Goal: Transaction & Acquisition: Subscribe to service/newsletter

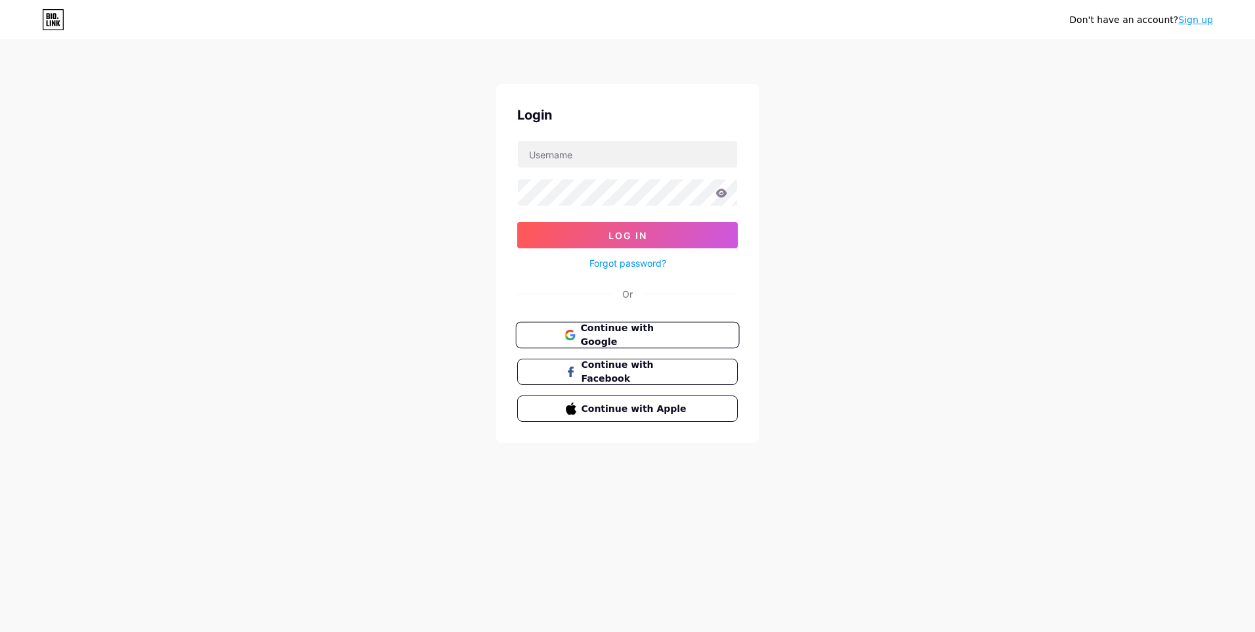
click at [627, 330] on span "Continue with Google" at bounding box center [635, 335] width 110 height 28
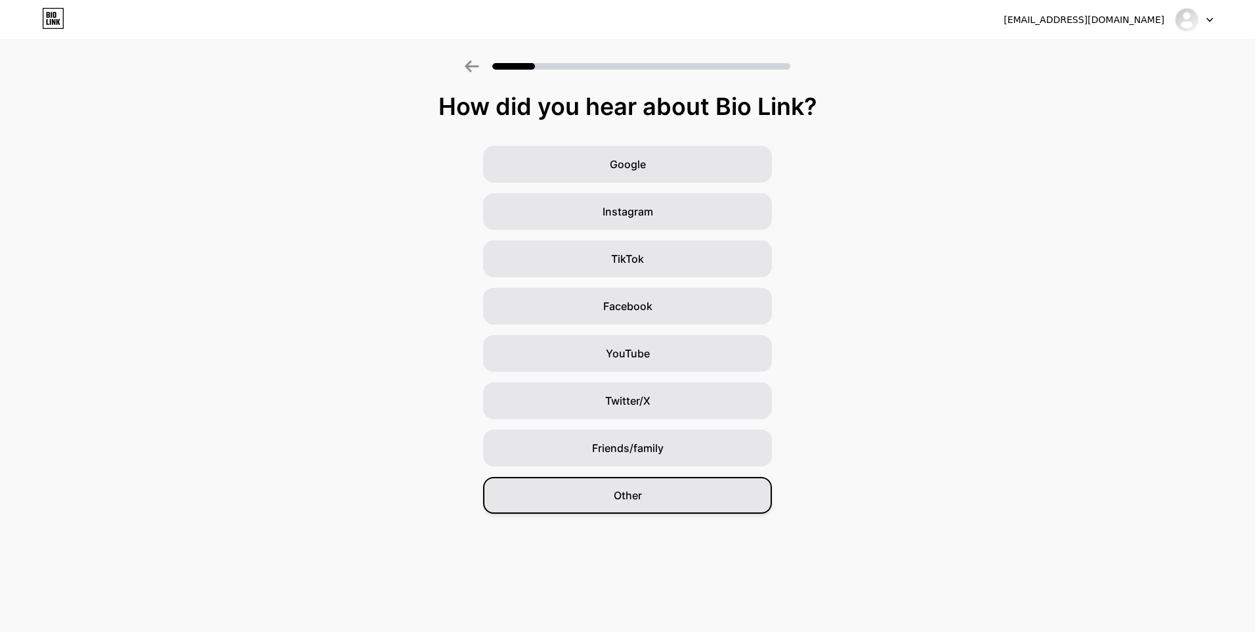
click at [589, 502] on div "Other" at bounding box center [627, 495] width 289 height 37
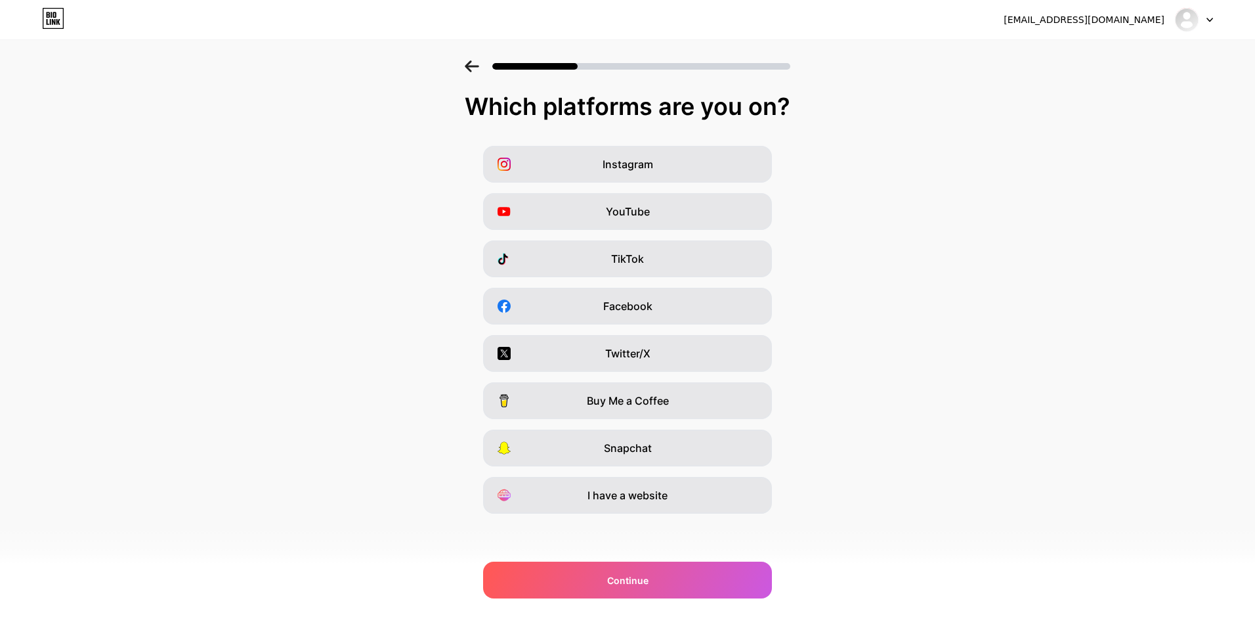
click at [621, 450] on span "Snapchat" at bounding box center [628, 448] width 48 height 16
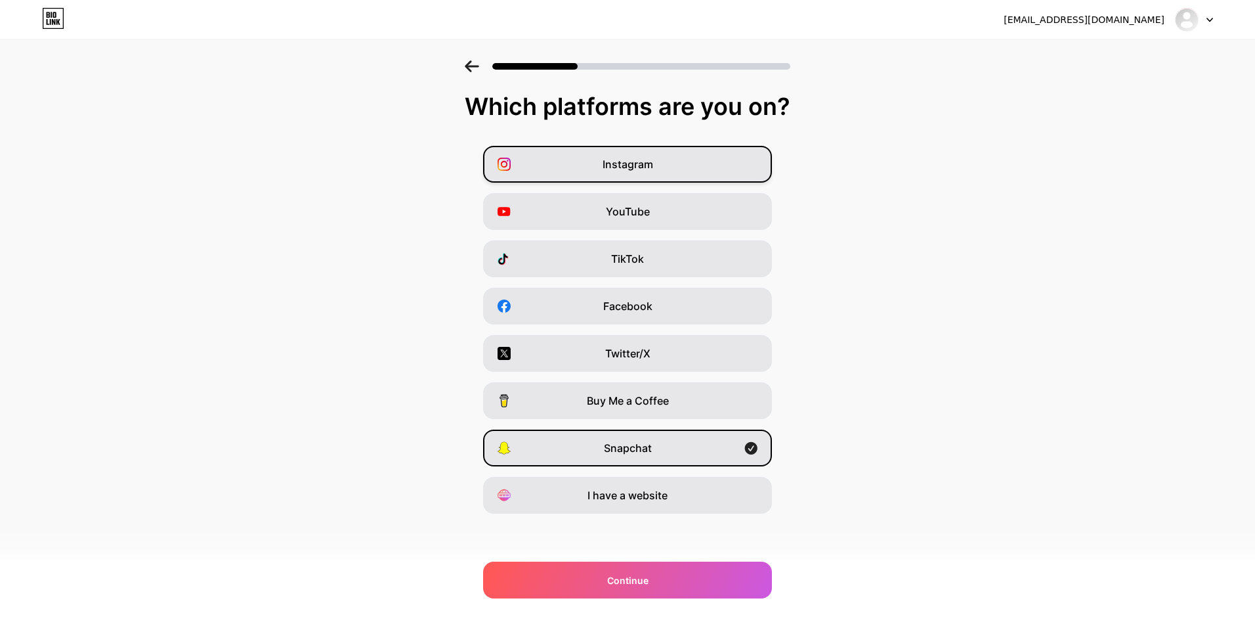
click at [621, 169] on span "Instagram" at bounding box center [628, 164] width 51 height 16
click at [659, 456] on div "Snapchat" at bounding box center [627, 447] width 289 height 37
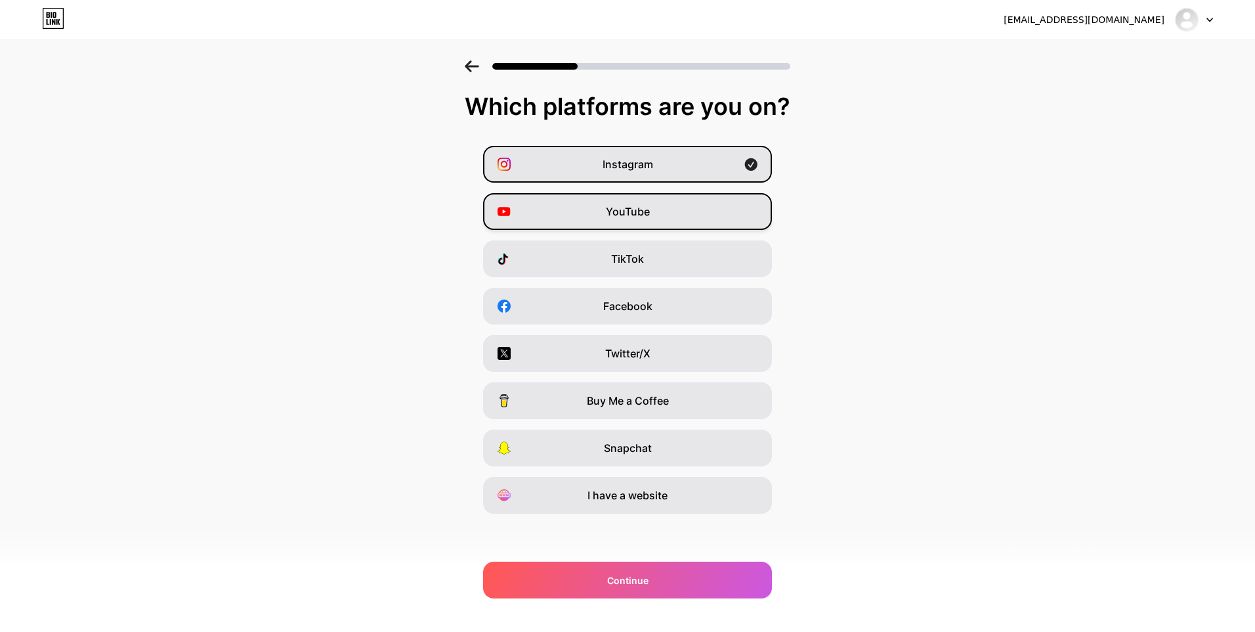
click at [638, 213] on span "YouTube" at bounding box center [628, 212] width 44 height 16
drag, startPoint x: 636, startPoint y: 257, endPoint x: 634, endPoint y: 268, distance: 11.2
click at [636, 258] on span "TikTok" at bounding box center [627, 259] width 33 height 16
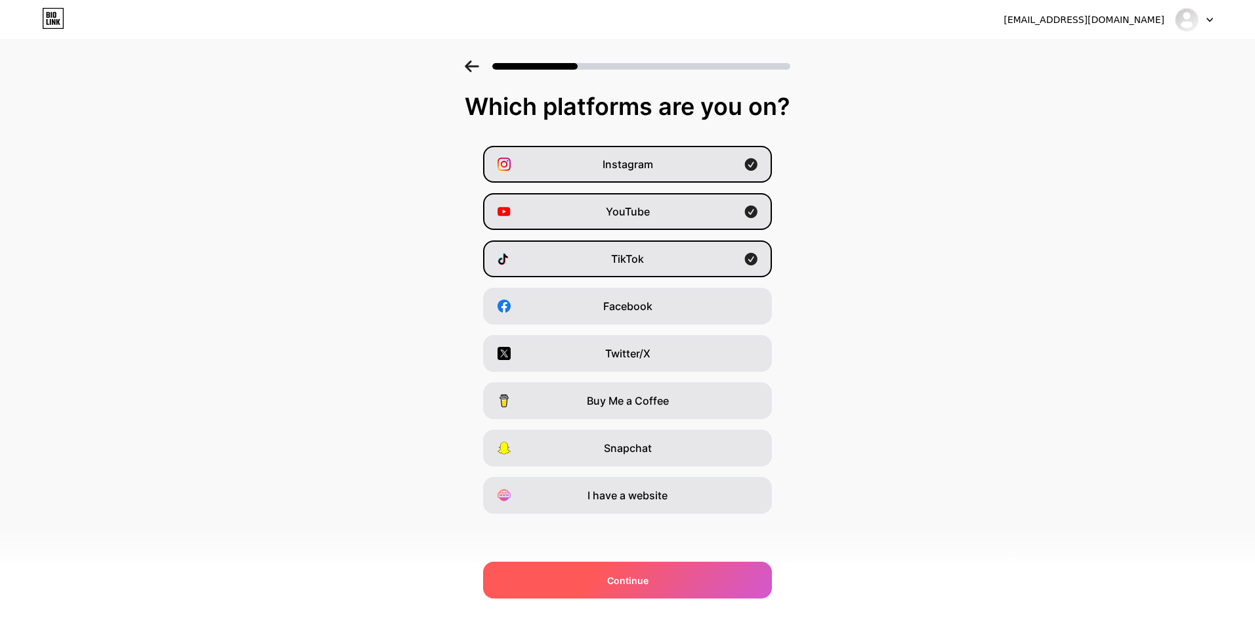
click at [638, 589] on div "Continue" at bounding box center [627, 579] width 289 height 37
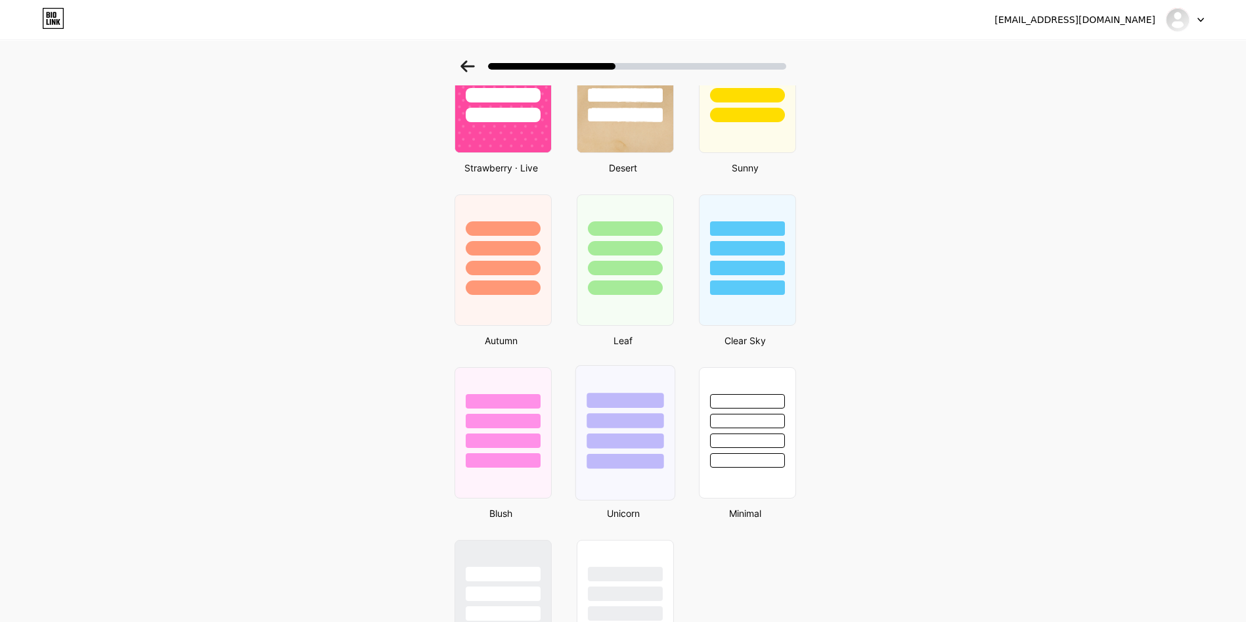
scroll to position [789, 0]
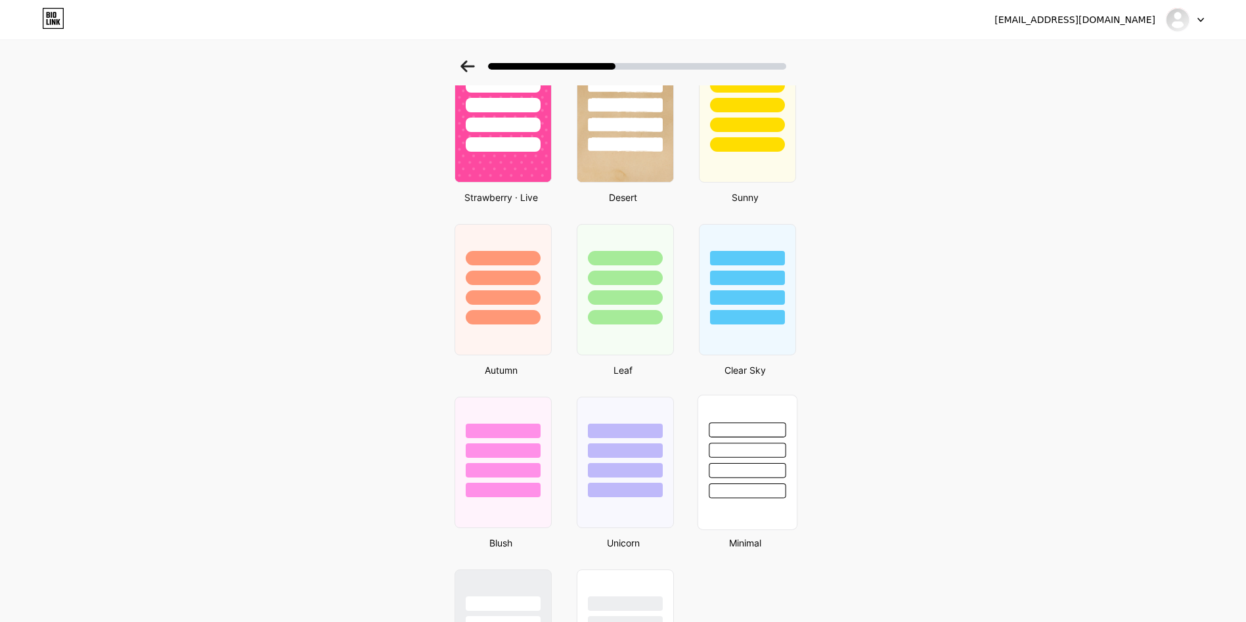
click at [774, 450] on div at bounding box center [746, 450] width 77 height 15
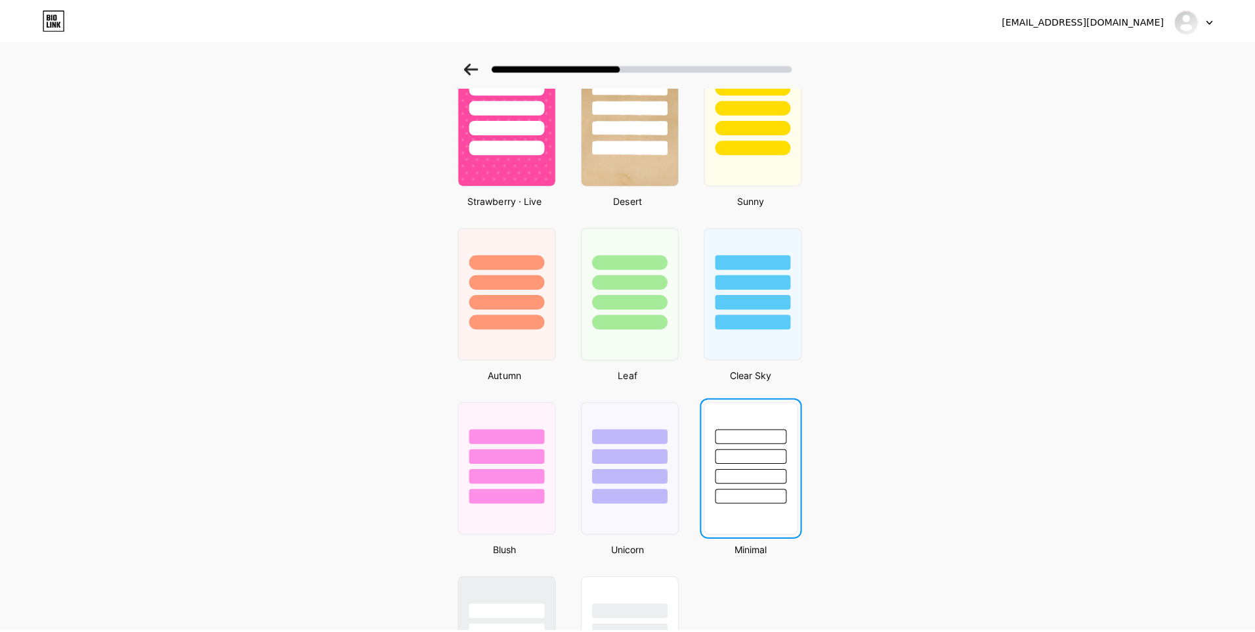
scroll to position [0, 0]
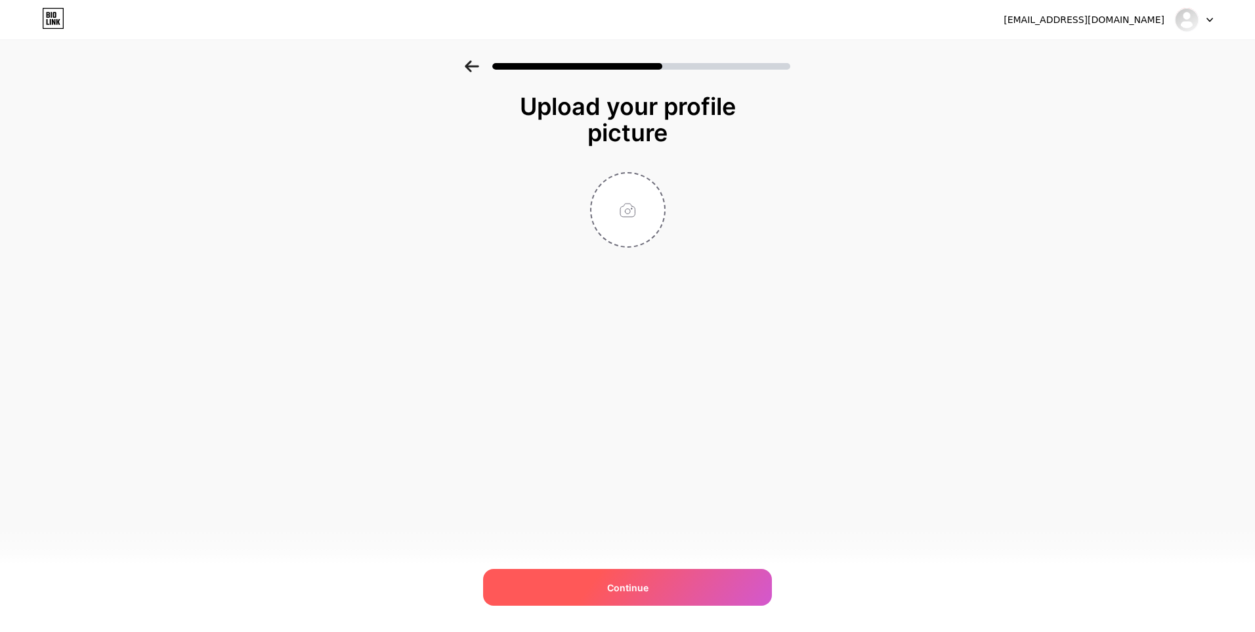
click at [654, 594] on div "Continue" at bounding box center [627, 587] width 289 height 37
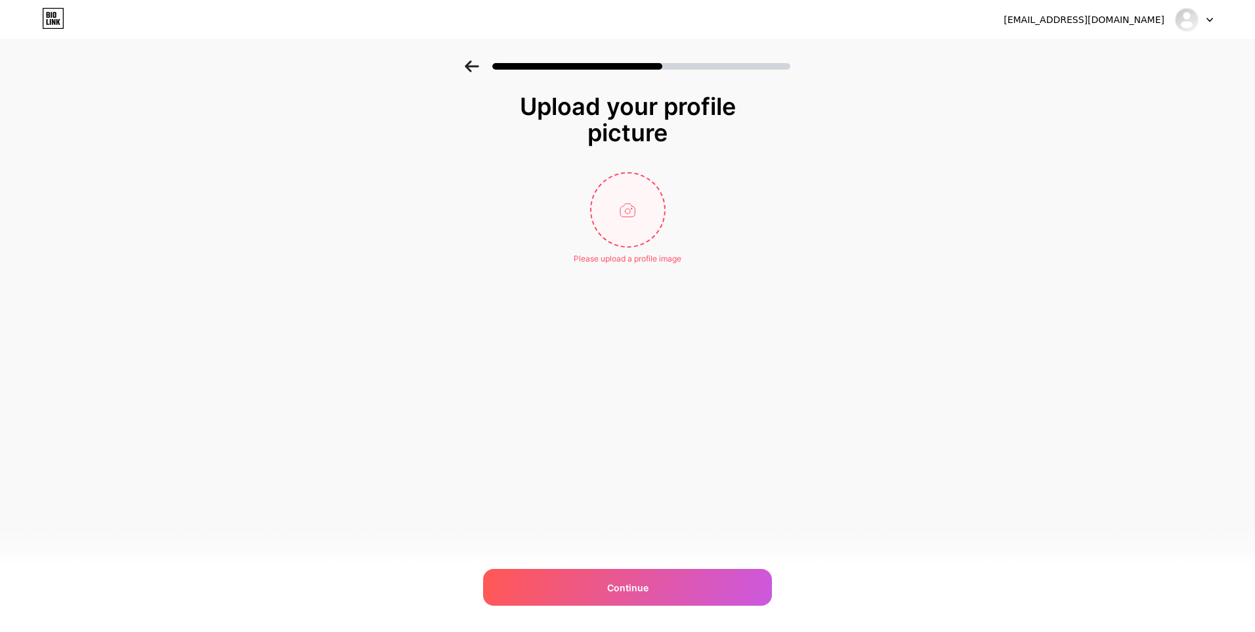
click at [641, 228] on input "file" at bounding box center [628, 209] width 73 height 73
type input "C:\fakepath\WhatsApp Image [DATE] 9.32.24 AM.jpeg"
click at [658, 182] on icon at bounding box center [657, 181] width 5 height 5
click at [636, 203] on input "file" at bounding box center [628, 209] width 73 height 73
click at [617, 218] on input "file" at bounding box center [628, 209] width 73 height 73
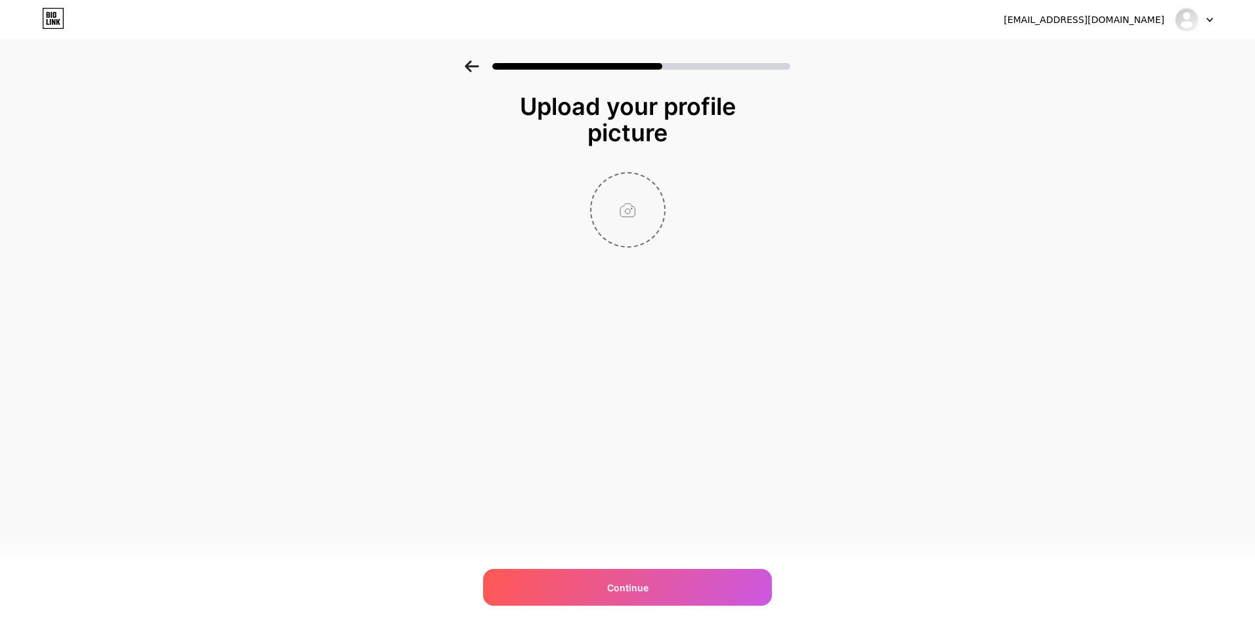
type input "C:\fakepath\R.jfif"
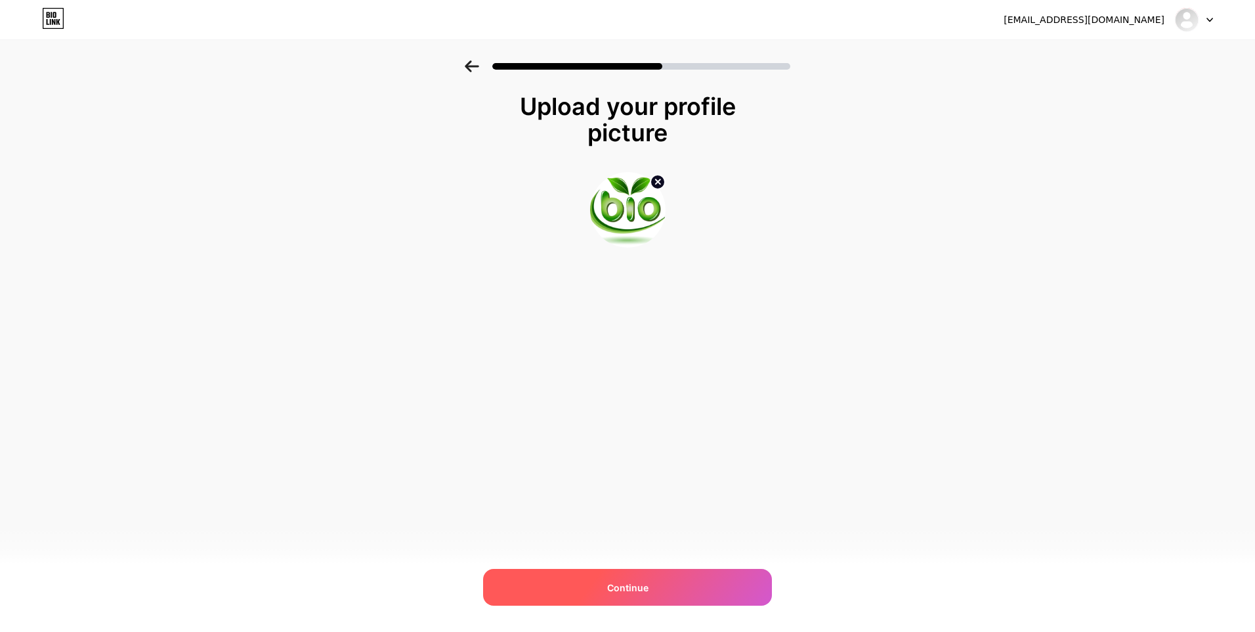
click at [669, 583] on div "Continue" at bounding box center [627, 587] width 289 height 37
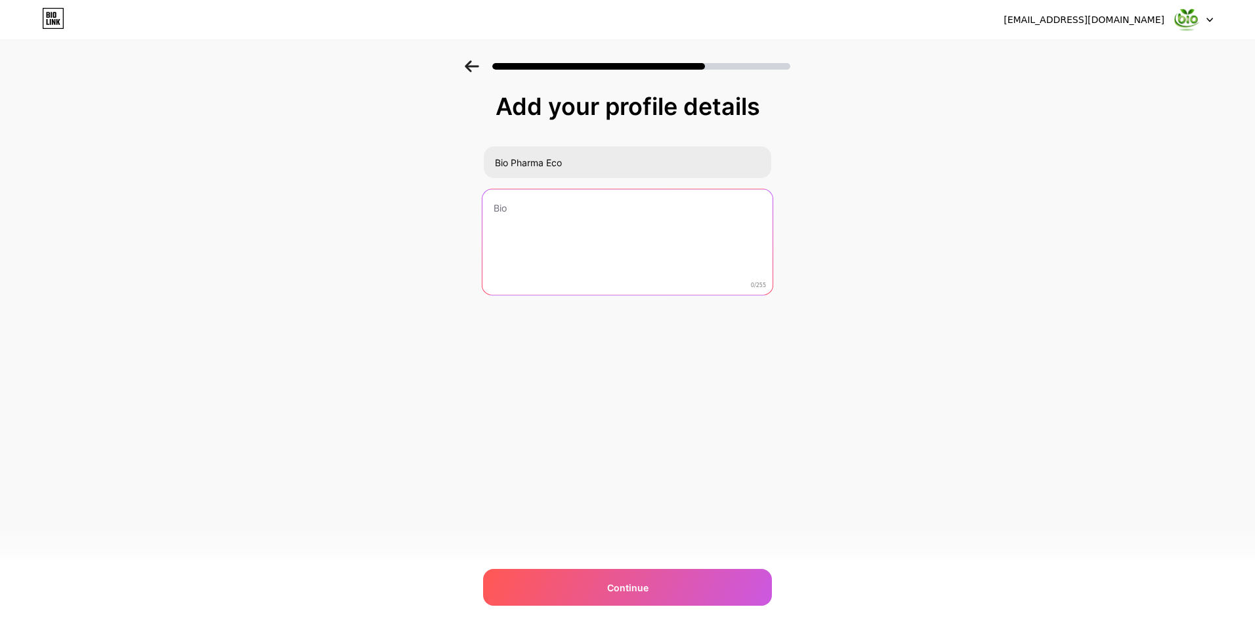
click at [549, 211] on textarea at bounding box center [628, 242] width 290 height 107
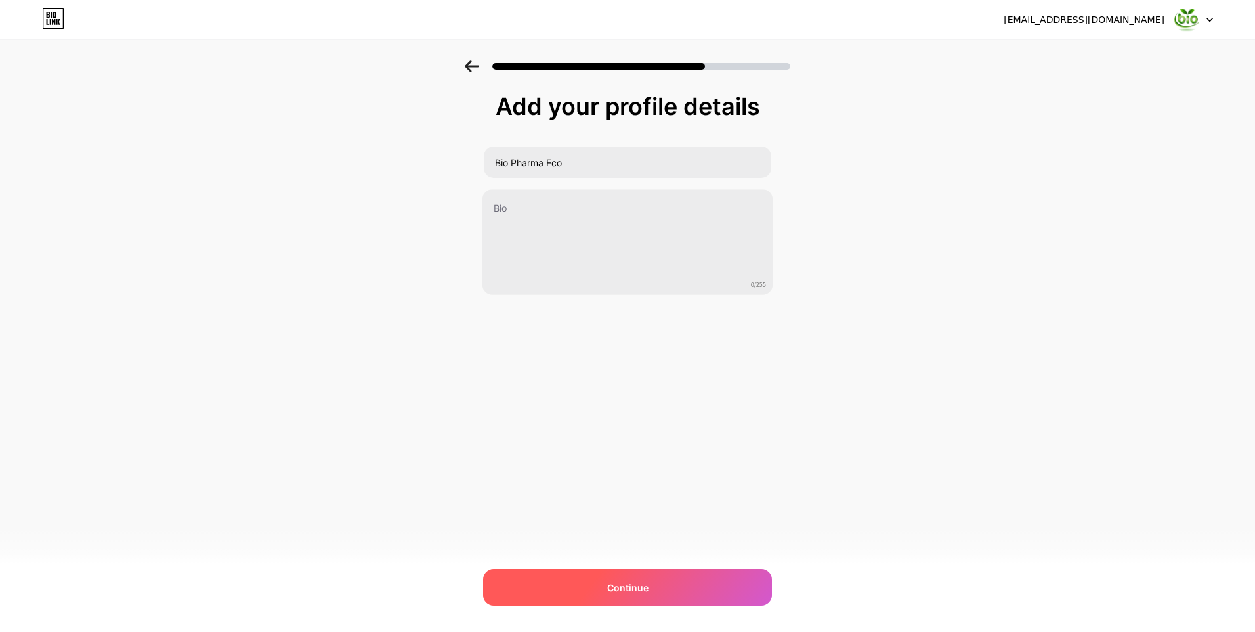
click at [578, 584] on div "Continue" at bounding box center [627, 587] width 289 height 37
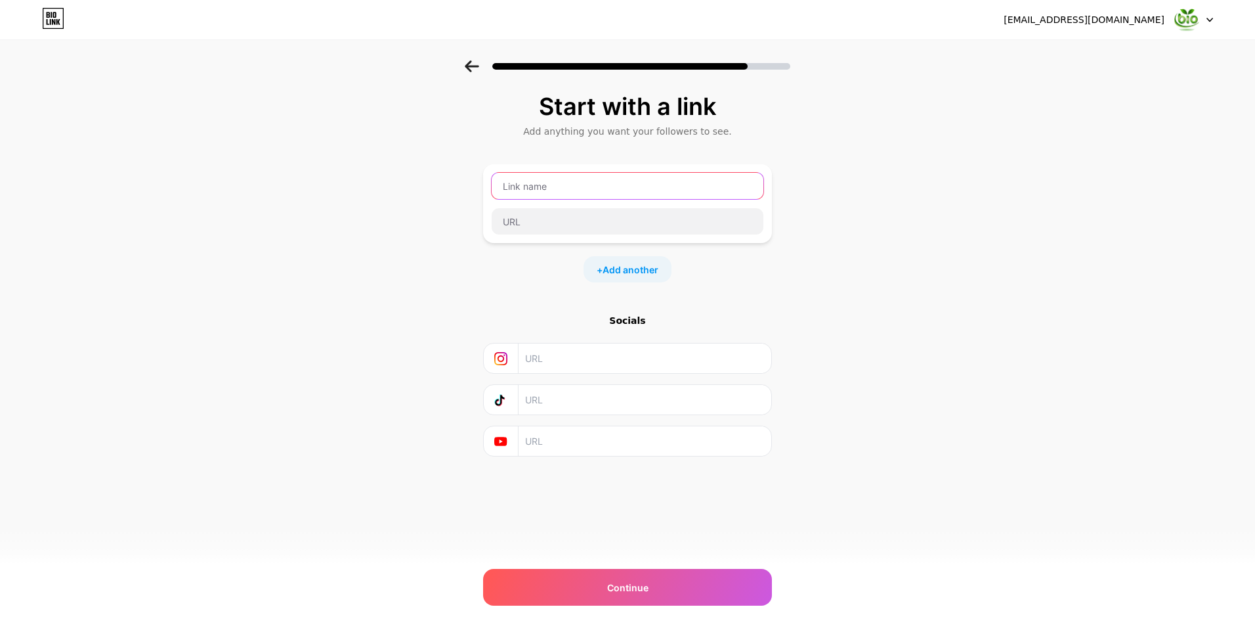
click at [591, 184] on input "text" at bounding box center [628, 186] width 272 height 26
click at [583, 186] on input "text" at bounding box center [628, 186] width 272 height 26
type input "bio"
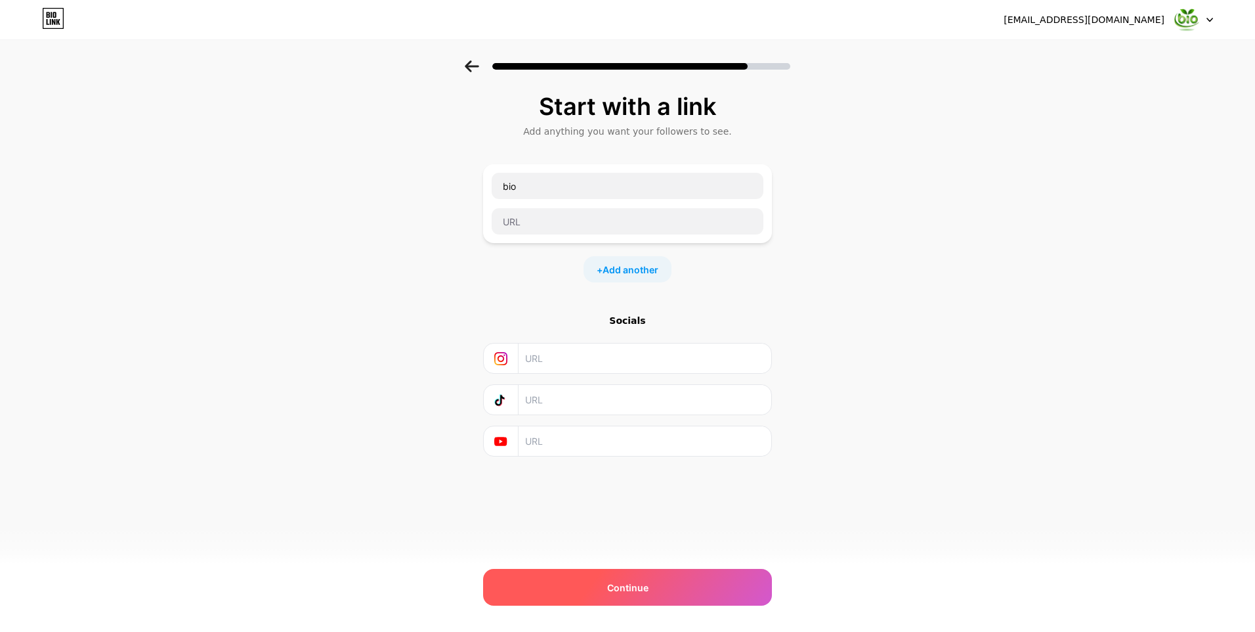
click at [659, 574] on div "Continue" at bounding box center [627, 587] width 289 height 37
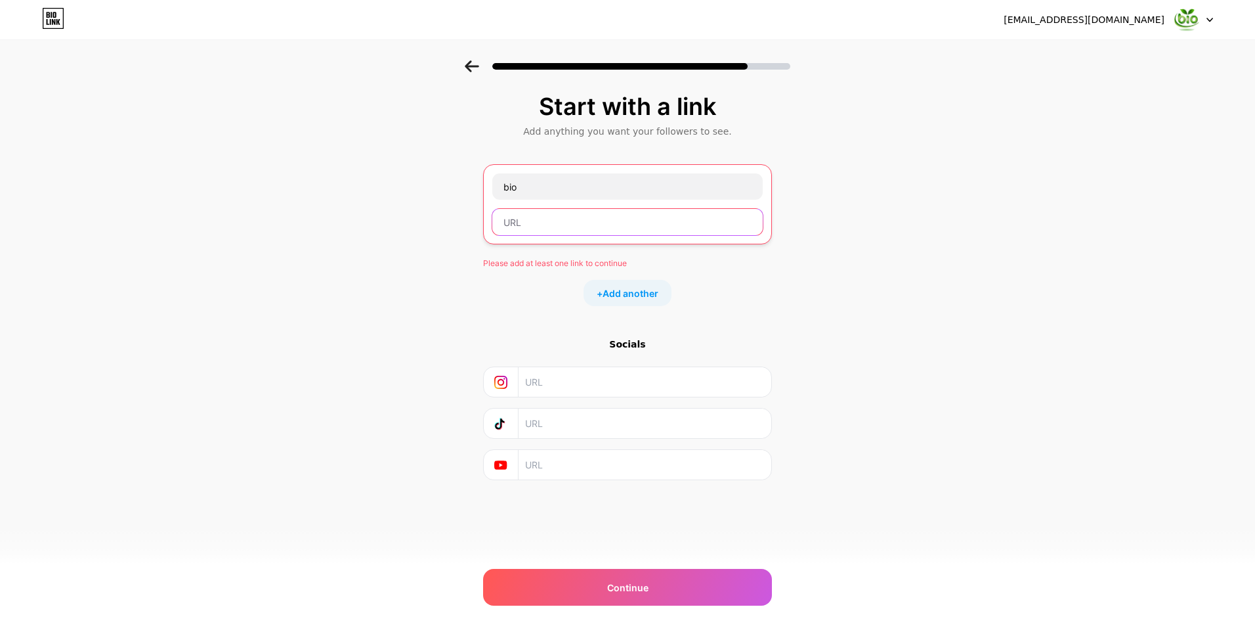
click at [549, 231] on input "text" at bounding box center [627, 222] width 271 height 26
paste input "[URL][DOMAIN_NAME]"
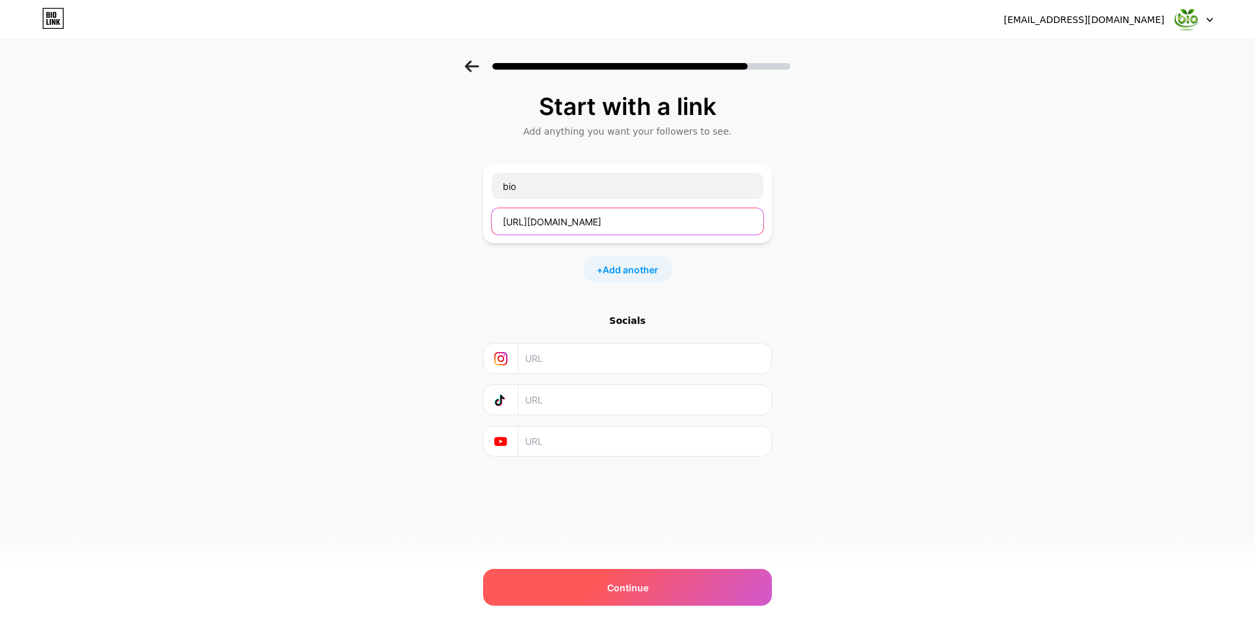
type input "[URL][DOMAIN_NAME]"
click at [610, 587] on span "Continue" at bounding box center [627, 587] width 41 height 14
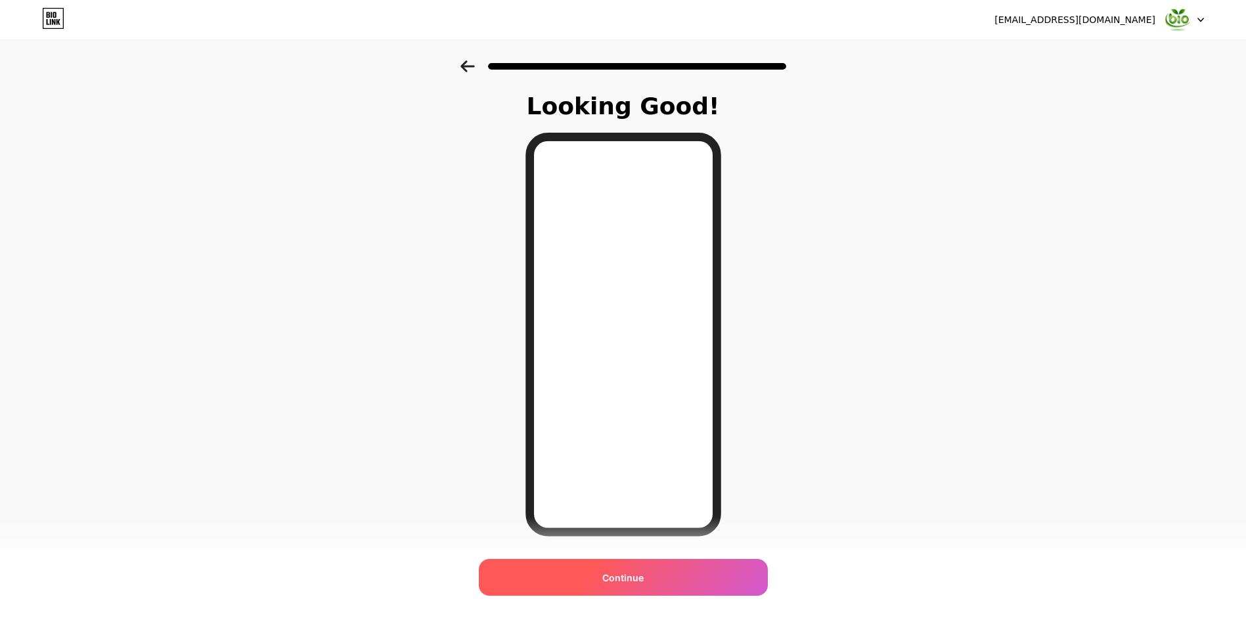
click at [653, 579] on div "Continue" at bounding box center [623, 577] width 289 height 37
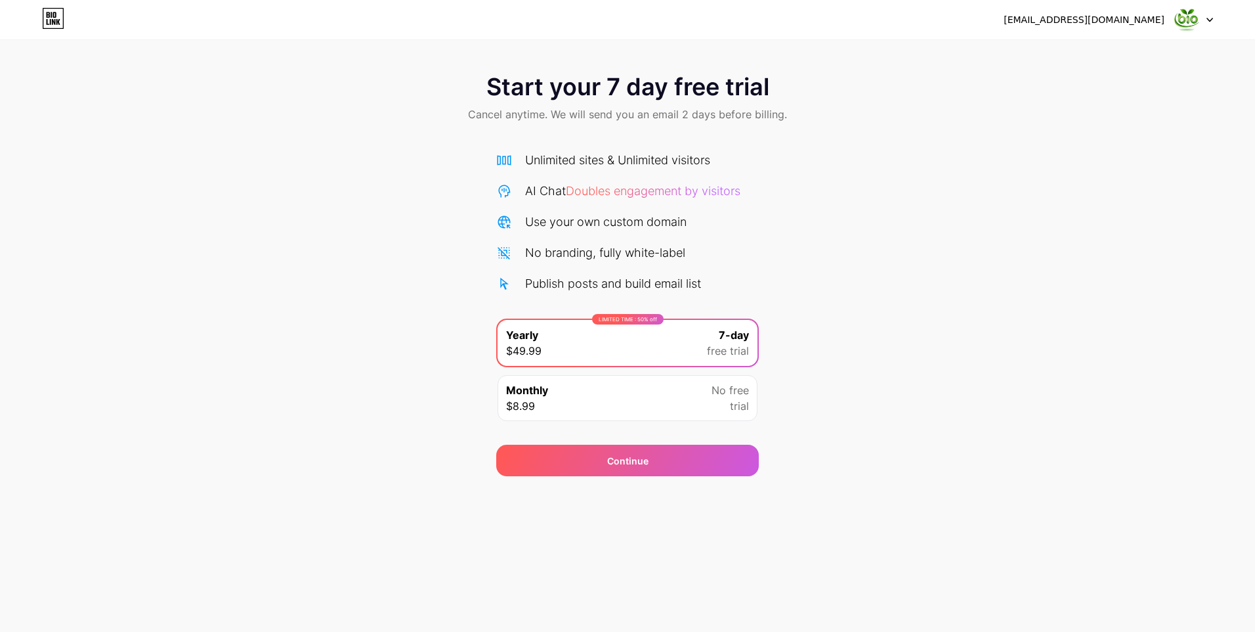
click at [569, 404] on div "Monthly $8.99 No free trial" at bounding box center [628, 398] width 260 height 46
click at [585, 214] on div "Use your own custom domain" at bounding box center [606, 222] width 162 height 18
click at [585, 211] on div "Unlimited sites & Unlimited visitors AI Chat Doubles engagement by visitors Use…" at bounding box center [627, 221] width 263 height 141
click at [496, 117] on span "Cancel anytime. We will send you an email 2 days before billing." at bounding box center [627, 114] width 319 height 16
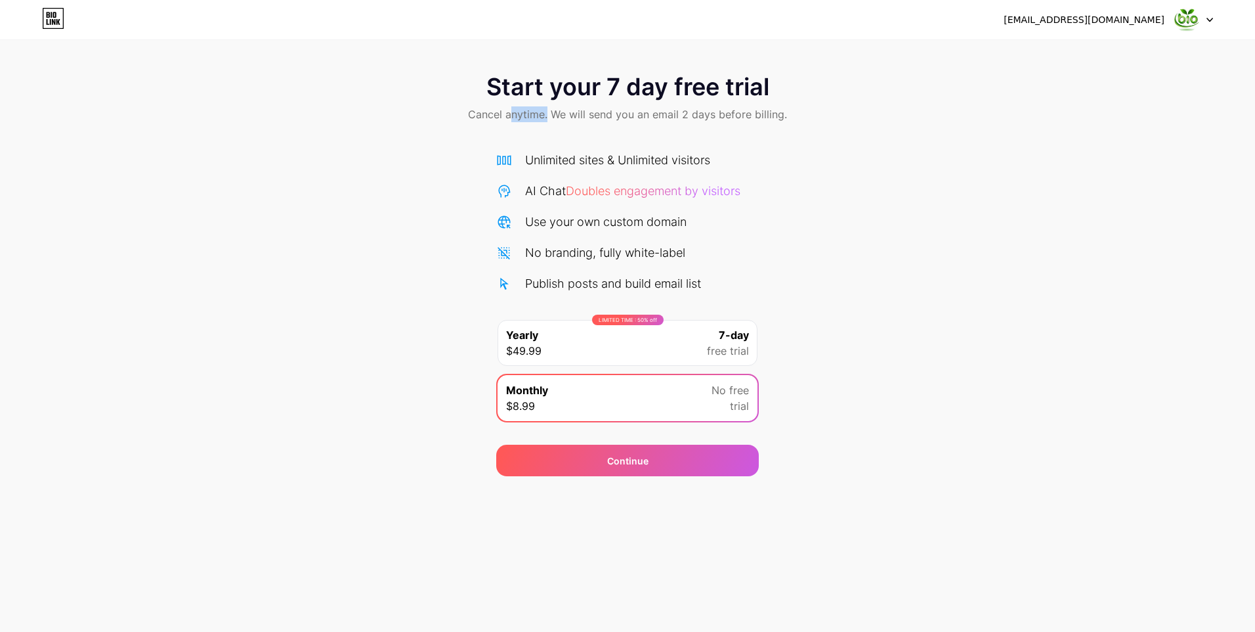
drag, startPoint x: 515, startPoint y: 119, endPoint x: 550, endPoint y: 126, distance: 36.2
click at [550, 126] on div "Start your 7 day free trial Cancel anytime. We will send you an email 2 days be…" at bounding box center [627, 98] width 1255 height 77
drag, startPoint x: 550, startPoint y: 126, endPoint x: 561, endPoint y: 122, distance: 11.2
click at [561, 122] on div "Start your 7 day free trial Cancel anytime. We will send you an email 2 days be…" at bounding box center [627, 98] width 1255 height 77
drag, startPoint x: 551, startPoint y: 115, endPoint x: 780, endPoint y: 125, distance: 229.4
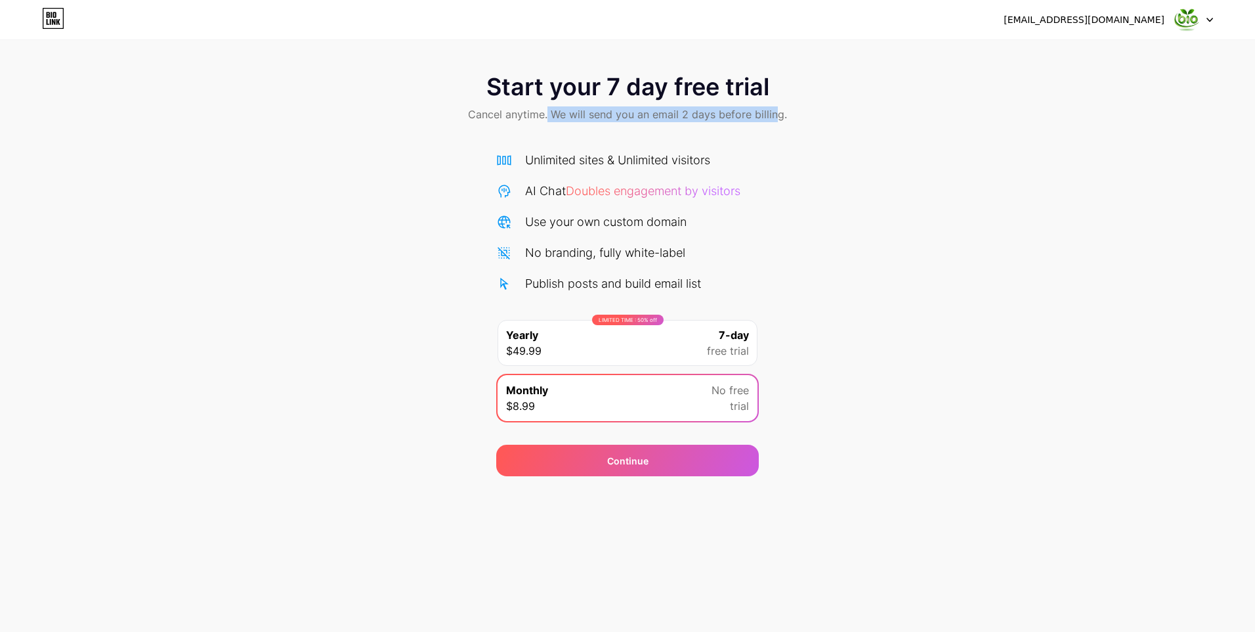
click at [780, 125] on div "Start your 7 day free trial Cancel anytime. We will send you an email 2 days be…" at bounding box center [627, 98] width 1255 height 77
drag, startPoint x: 780, startPoint y: 125, endPoint x: 816, endPoint y: 212, distance: 93.9
click at [816, 212] on div "Start your 7 day free trial Cancel anytime. We will send you an email 2 days be…" at bounding box center [627, 268] width 1255 height 416
click at [632, 476] on div "[EMAIL_ADDRESS][DOMAIN_NAME] Logout Link Copied Start your 7 day free trial Can…" at bounding box center [627, 316] width 1255 height 632
click at [629, 338] on div "LIMITED TIME : 50% off Yearly $49.99 7-day free trial" at bounding box center [628, 343] width 260 height 46
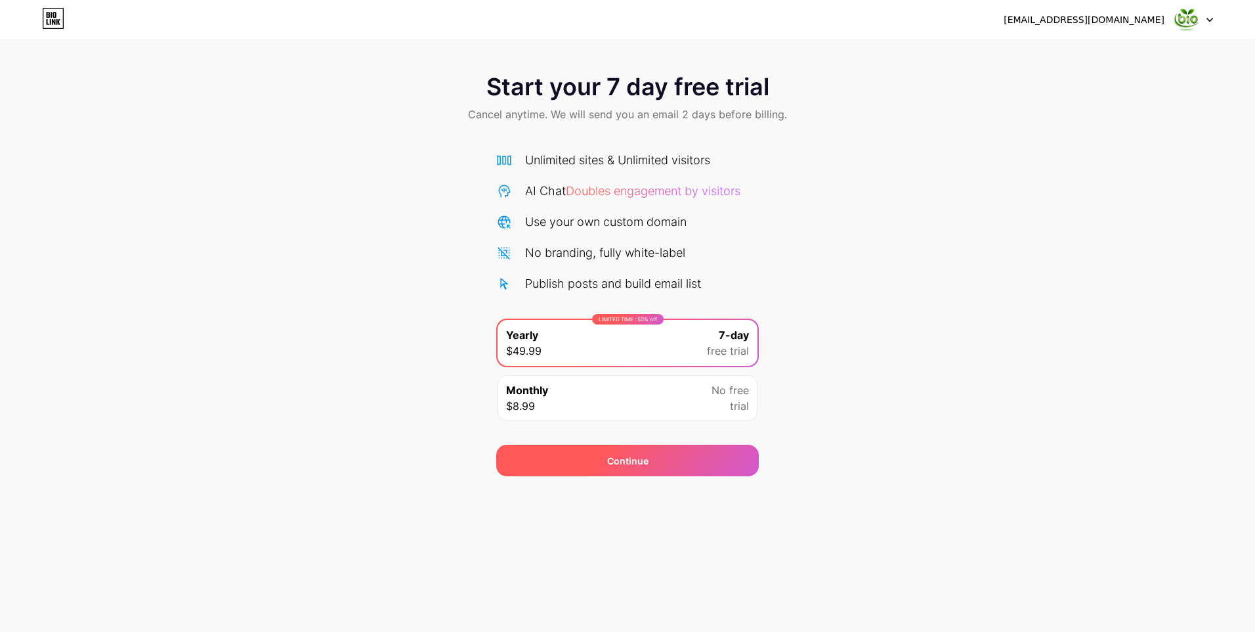
click at [644, 458] on div "Continue" at bounding box center [627, 461] width 41 height 14
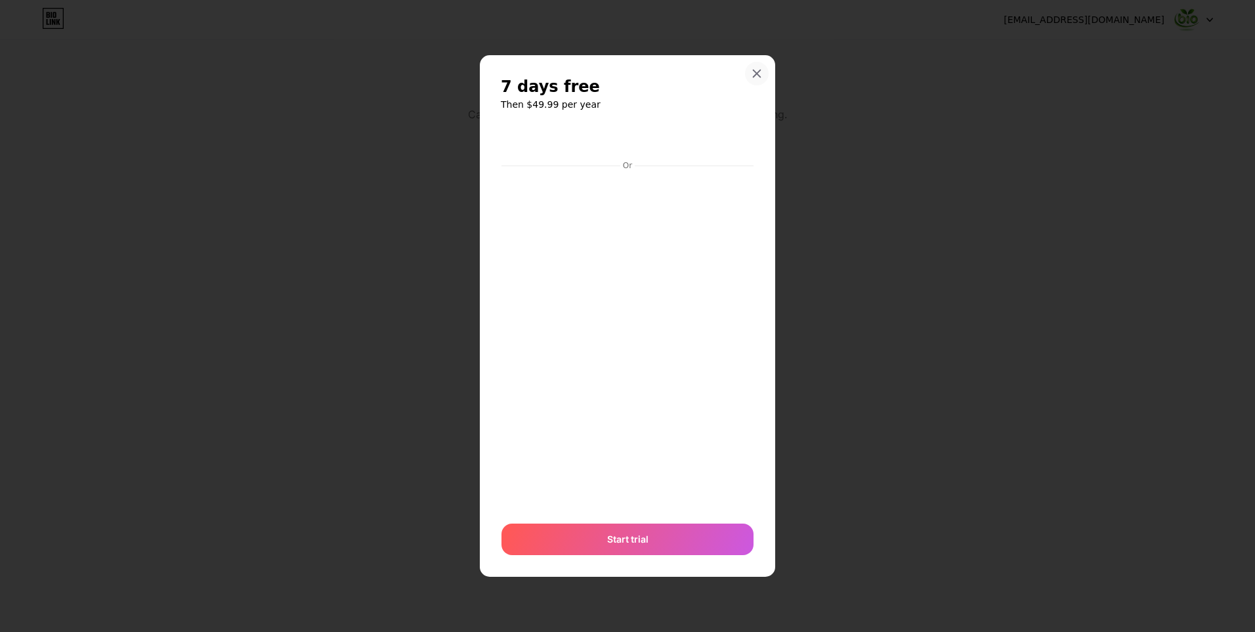
click at [755, 64] on div at bounding box center [757, 74] width 24 height 24
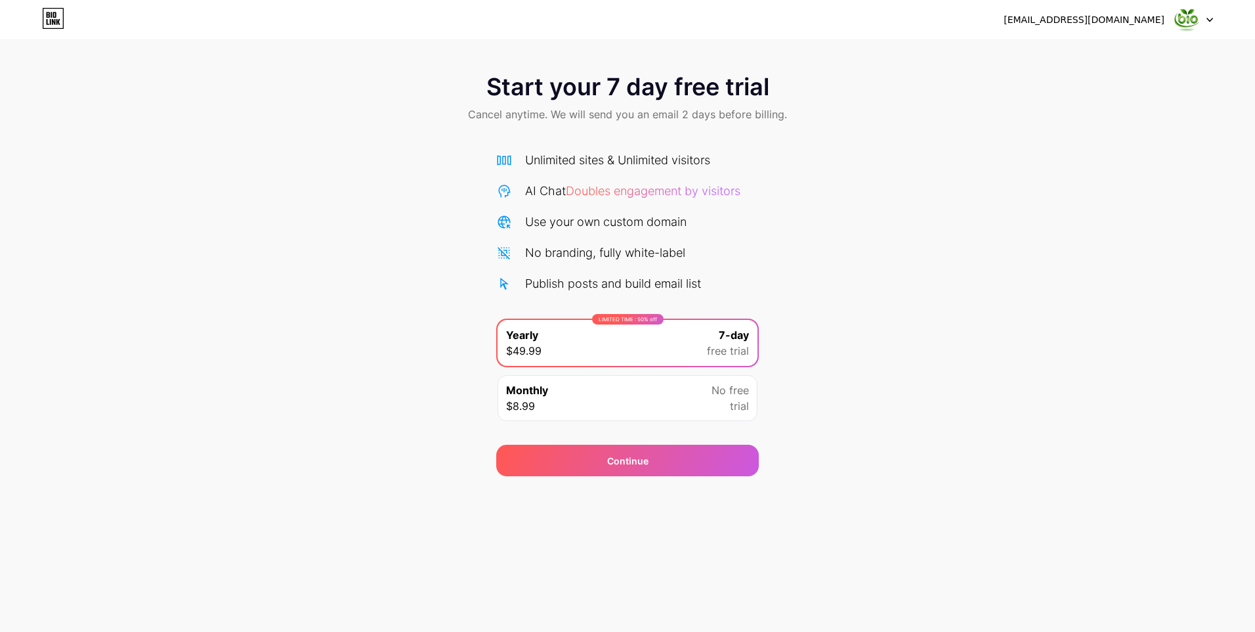
click at [592, 408] on div "Monthly $8.99 No free trial" at bounding box center [628, 398] width 260 height 46
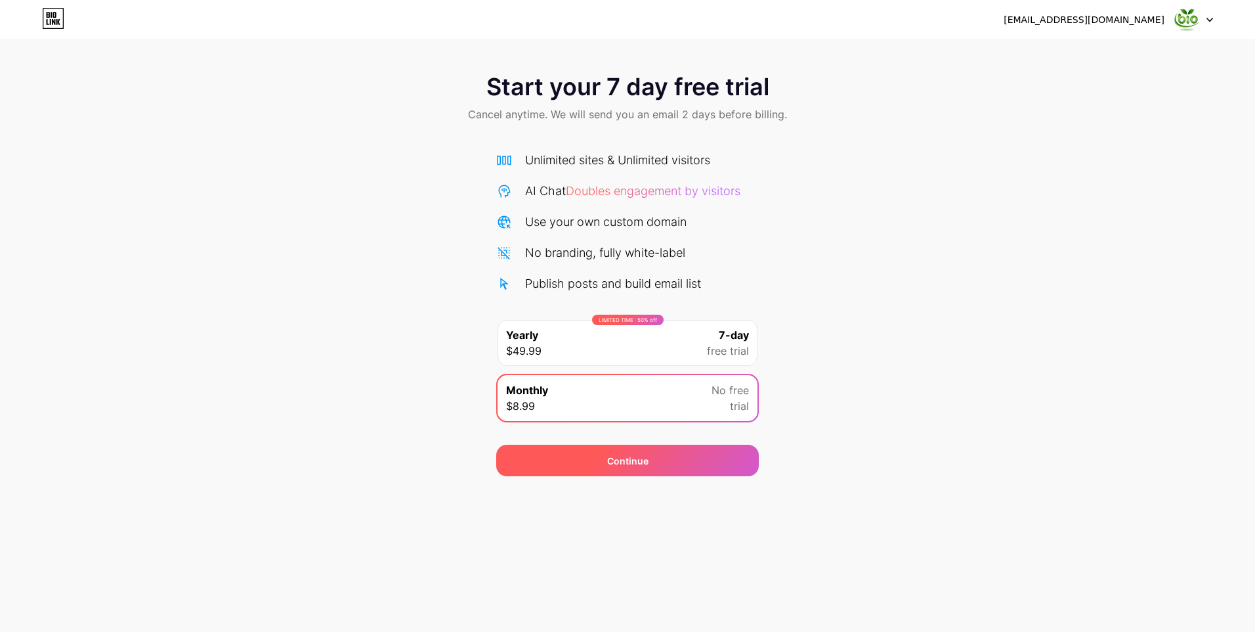
click at [601, 466] on div "Continue" at bounding box center [627, 461] width 263 height 32
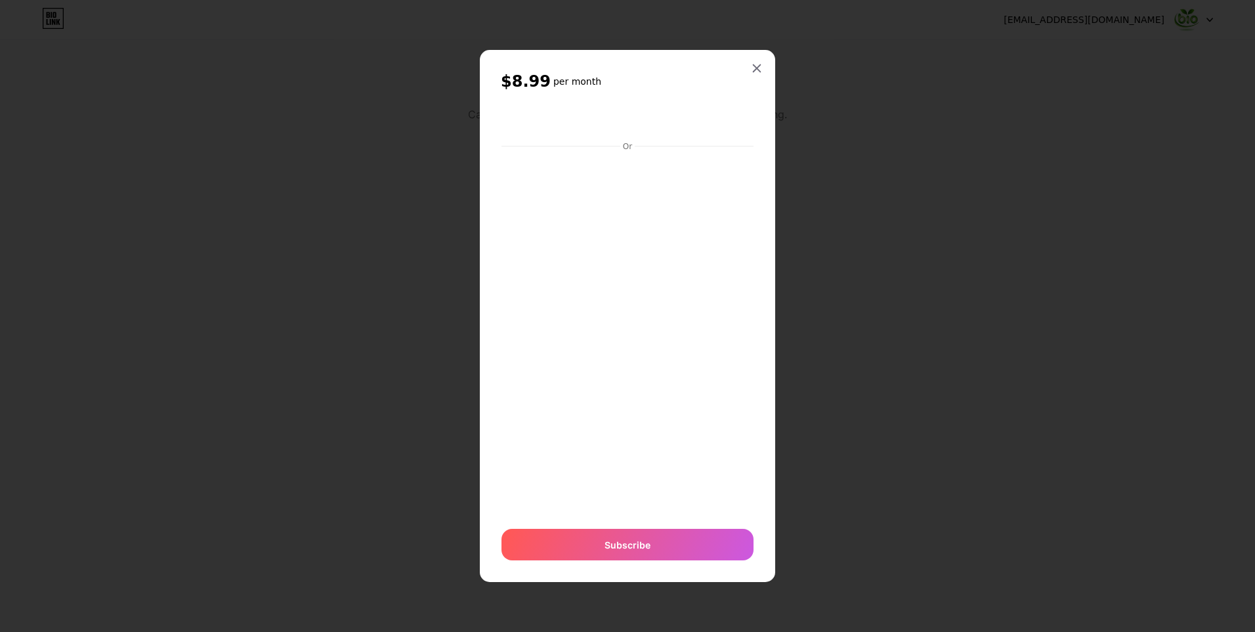
click at [756, 136] on div "$8.99 per month Or Subscribe" at bounding box center [627, 316] width 295 height 533
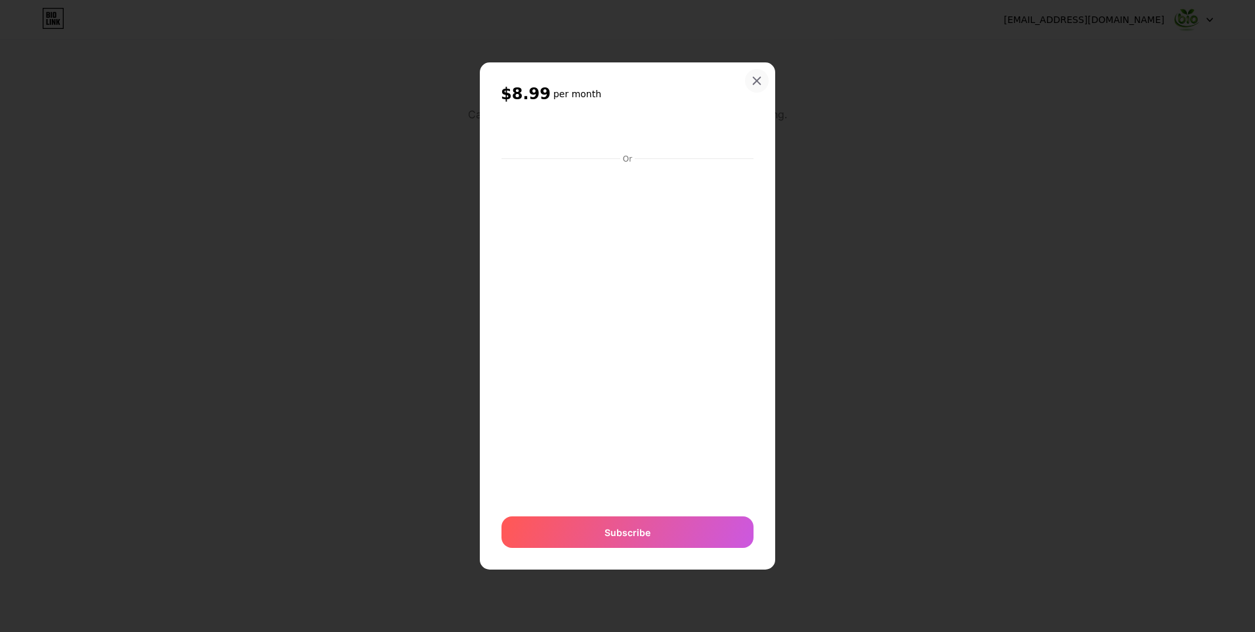
click at [758, 77] on icon at bounding box center [757, 81] width 11 height 11
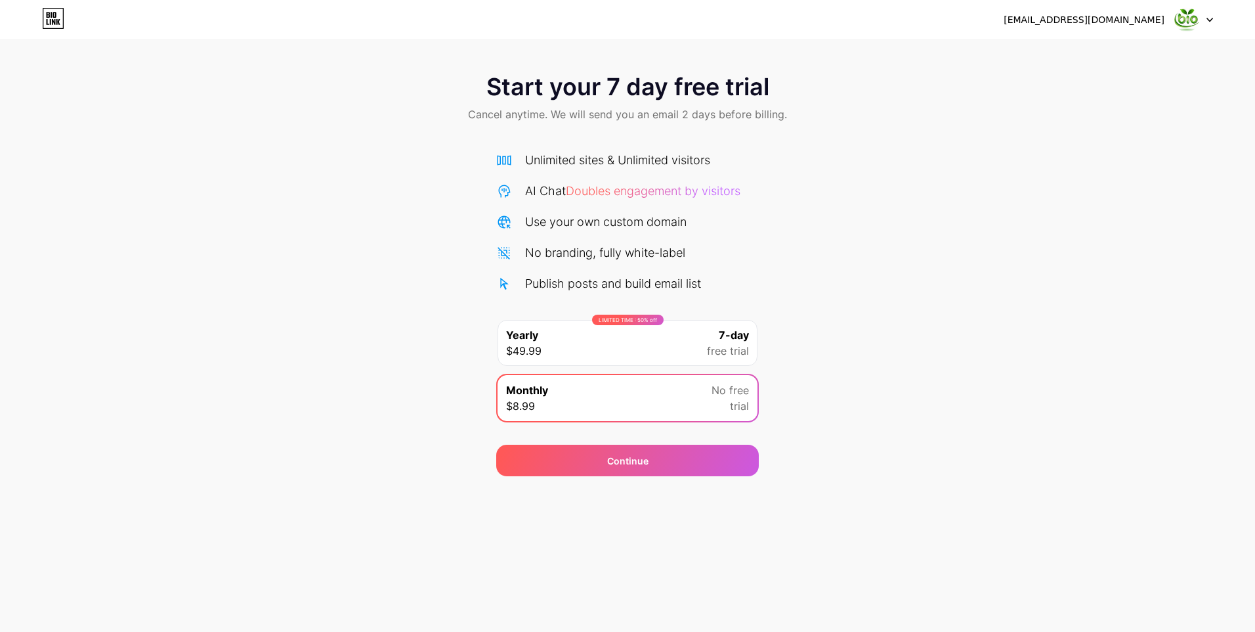
click at [49, 20] on icon at bounding box center [53, 18] width 22 height 21
click at [1166, 19] on div "[EMAIL_ADDRESS][DOMAIN_NAME]" at bounding box center [1108, 20] width 209 height 24
click at [1202, 25] on div at bounding box center [1194, 20] width 38 height 24
drag, startPoint x: 835, startPoint y: 145, endPoint x: 823, endPoint y: 129, distance: 20.1
click at [835, 144] on div "Start your 7 day free trial Cancel anytime. We will send you an email 2 days be…" at bounding box center [627, 268] width 1255 height 416
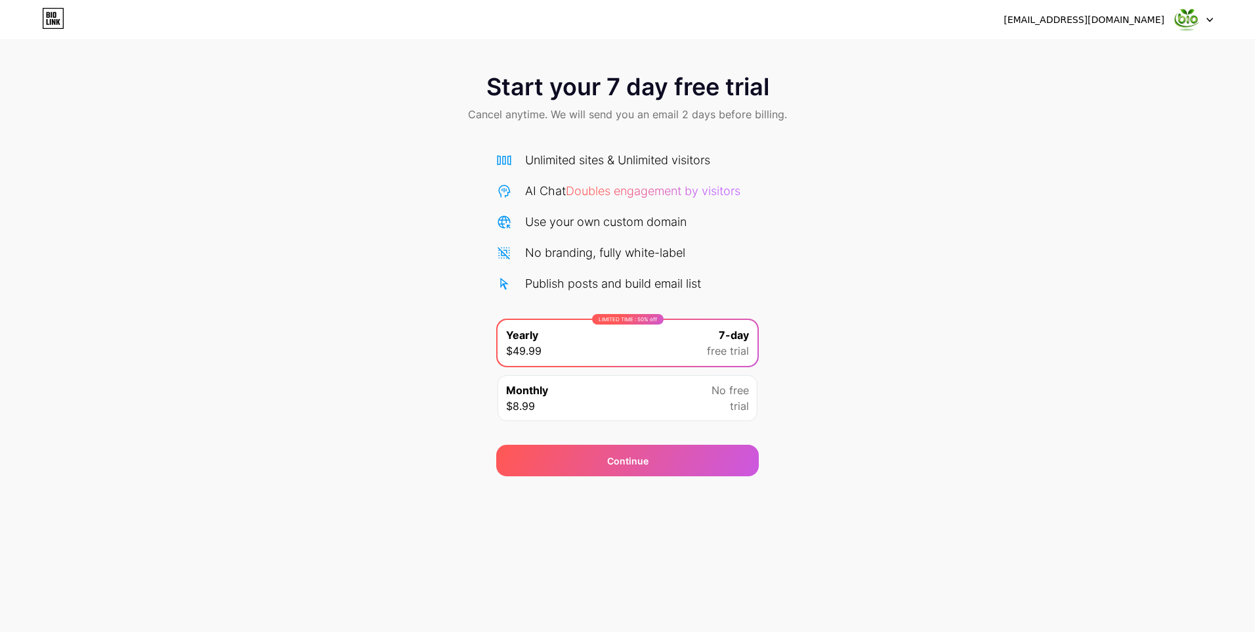
click at [46, 18] on icon at bounding box center [53, 18] width 22 height 21
click at [45, 16] on icon at bounding box center [53, 18] width 22 height 21
click at [52, 12] on icon at bounding box center [53, 18] width 22 height 21
click at [1204, 17] on div at bounding box center [1194, 20] width 38 height 24
click at [1079, 53] on li "Logout" at bounding box center [1131, 53] width 163 height 35
